Goal: Find specific page/section: Find specific page/section

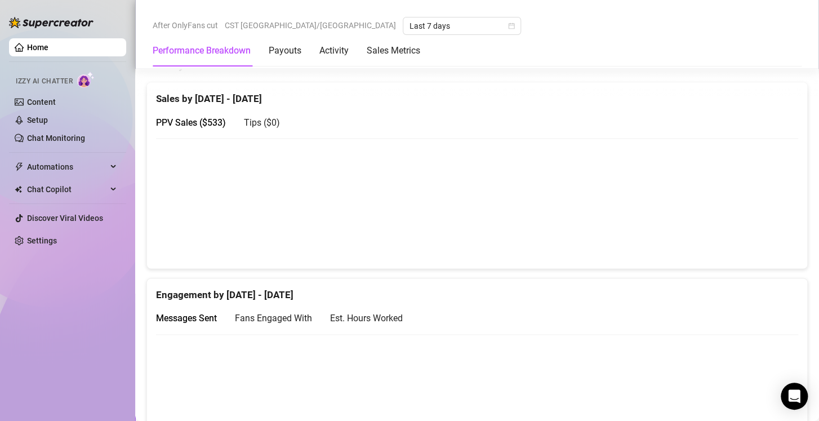
scroll to position [617, 0]
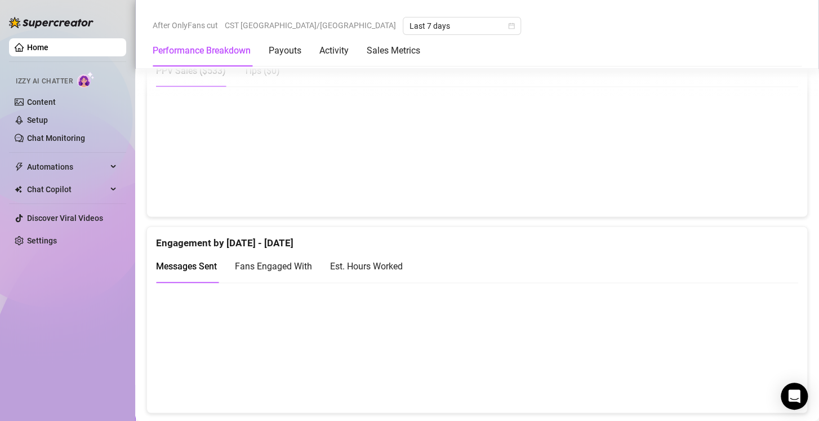
click at [389, 264] on div "Est. Hours Worked" at bounding box center [366, 266] width 73 height 14
